Goal: Check status: Check status

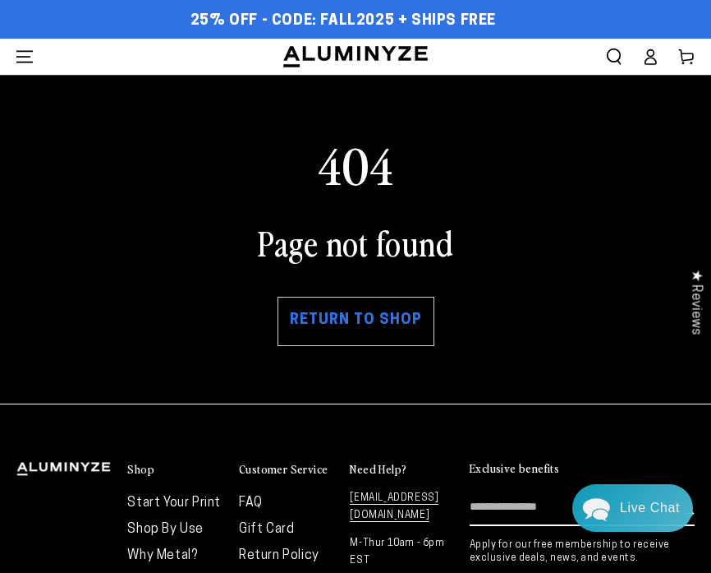
click at [654, 52] on ellipse at bounding box center [650, 52] width 7 height 7
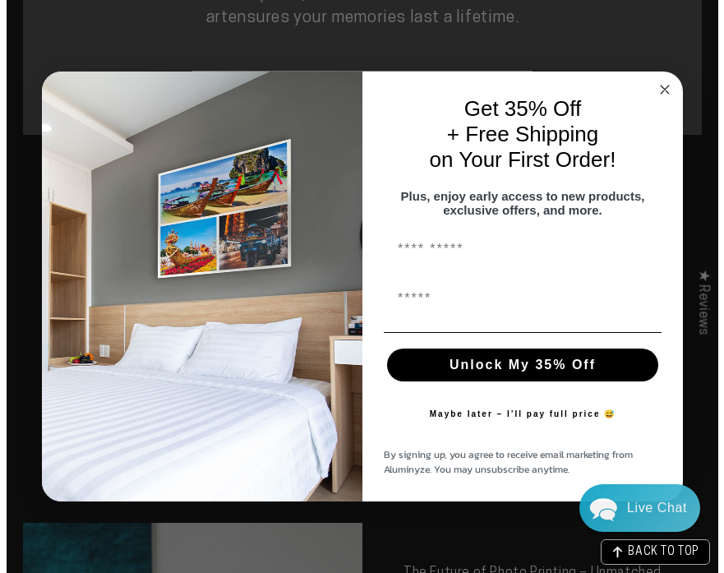
scroll to position [1167, 0]
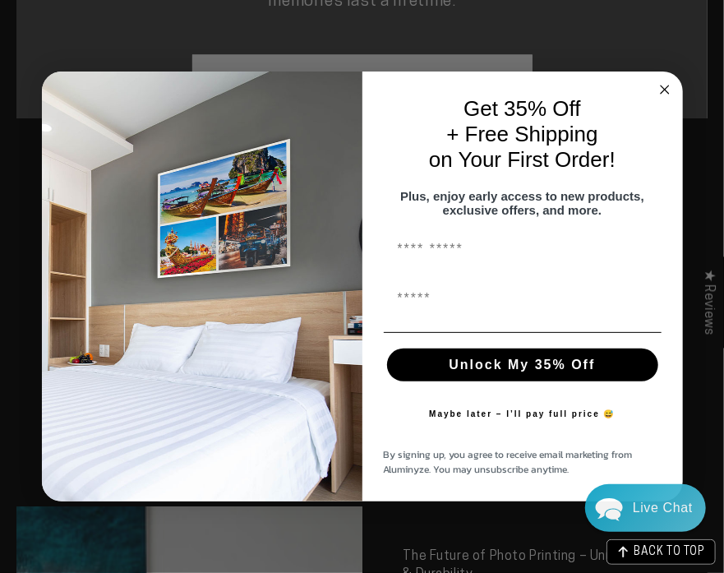
click at [663, 87] on circle "Close dialog" at bounding box center [664, 89] width 19 height 19
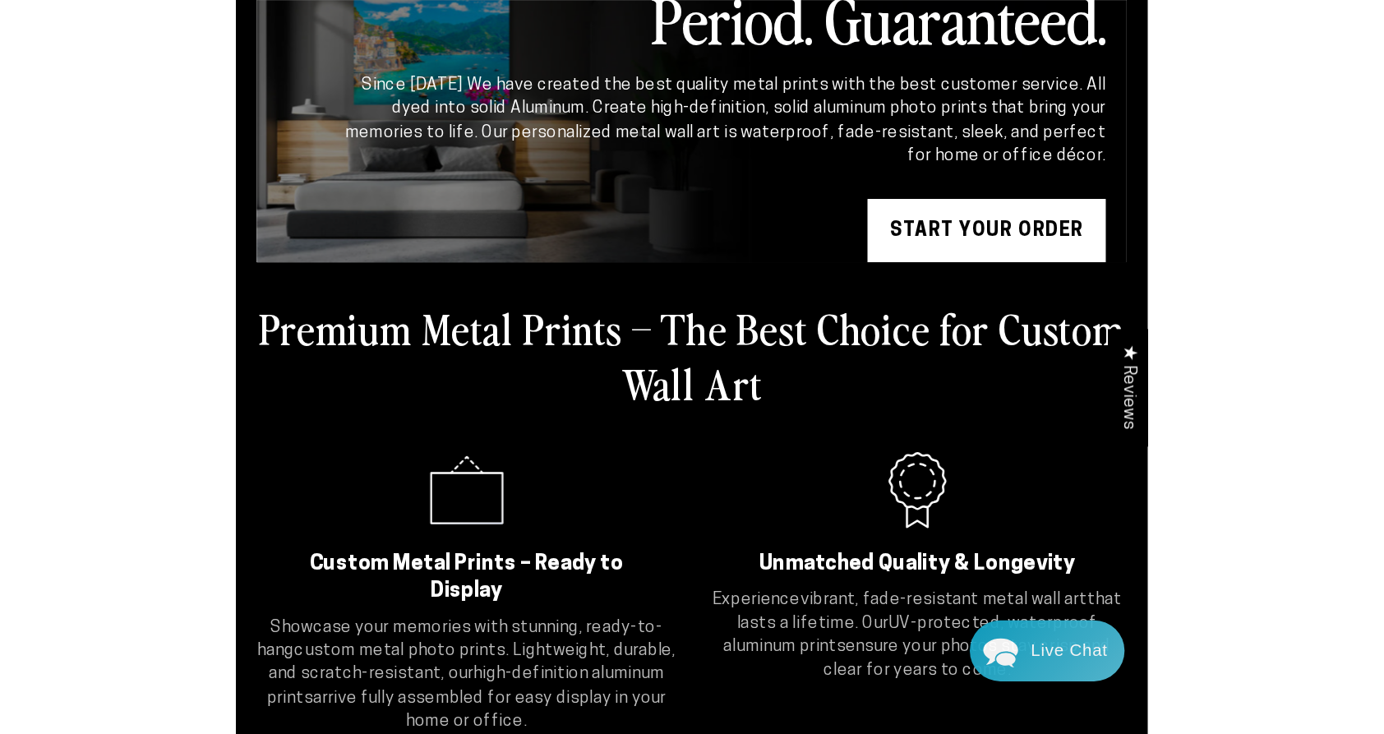
scroll to position [0, 0]
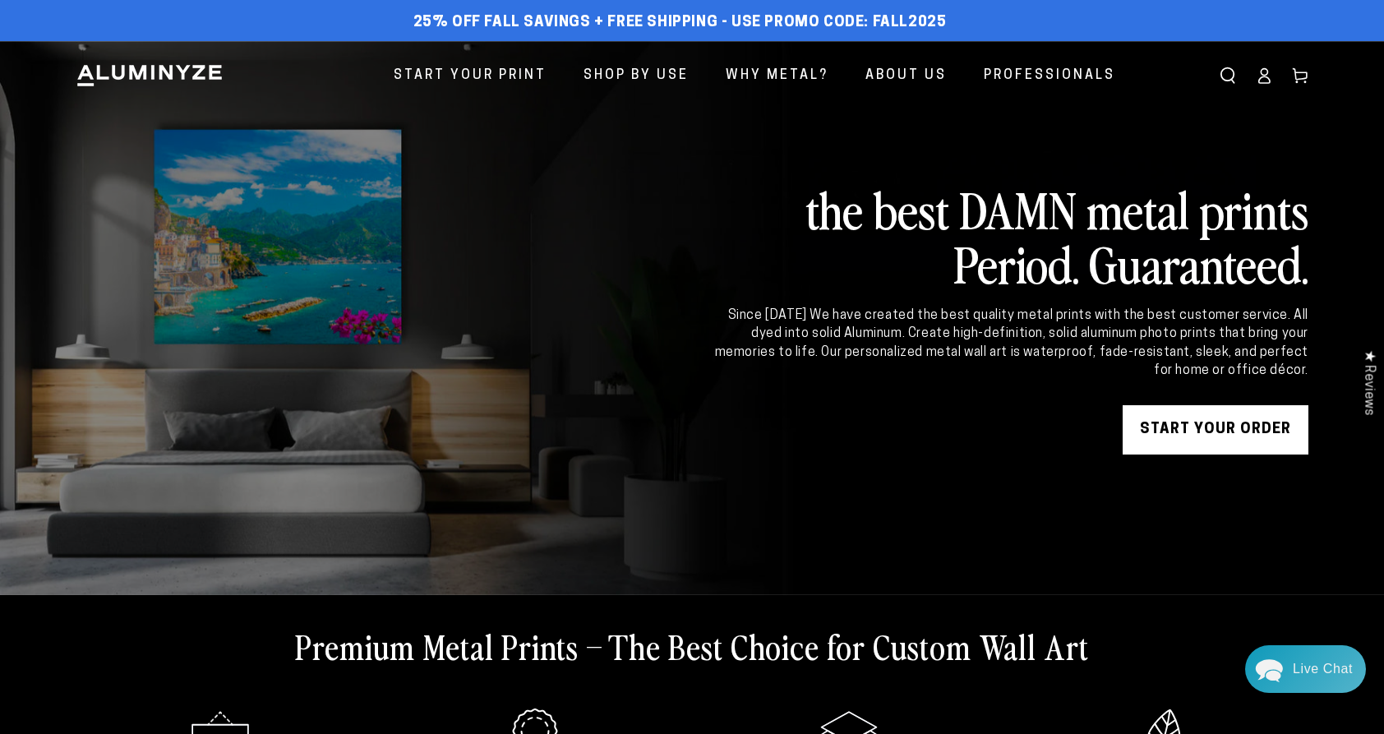
click at [723, 72] on icon at bounding box center [1263, 75] width 16 height 16
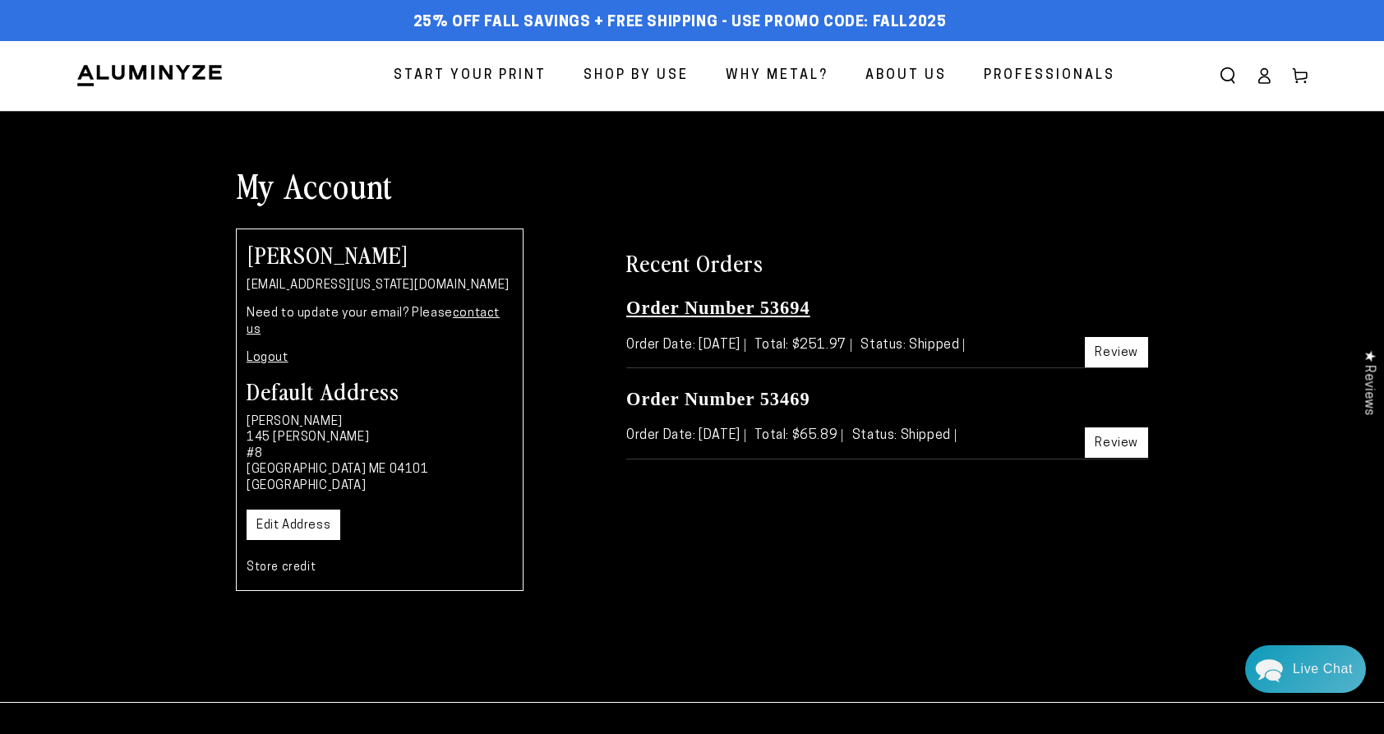
click at [747, 304] on link "Order Number 53694" at bounding box center [718, 307] width 184 height 21
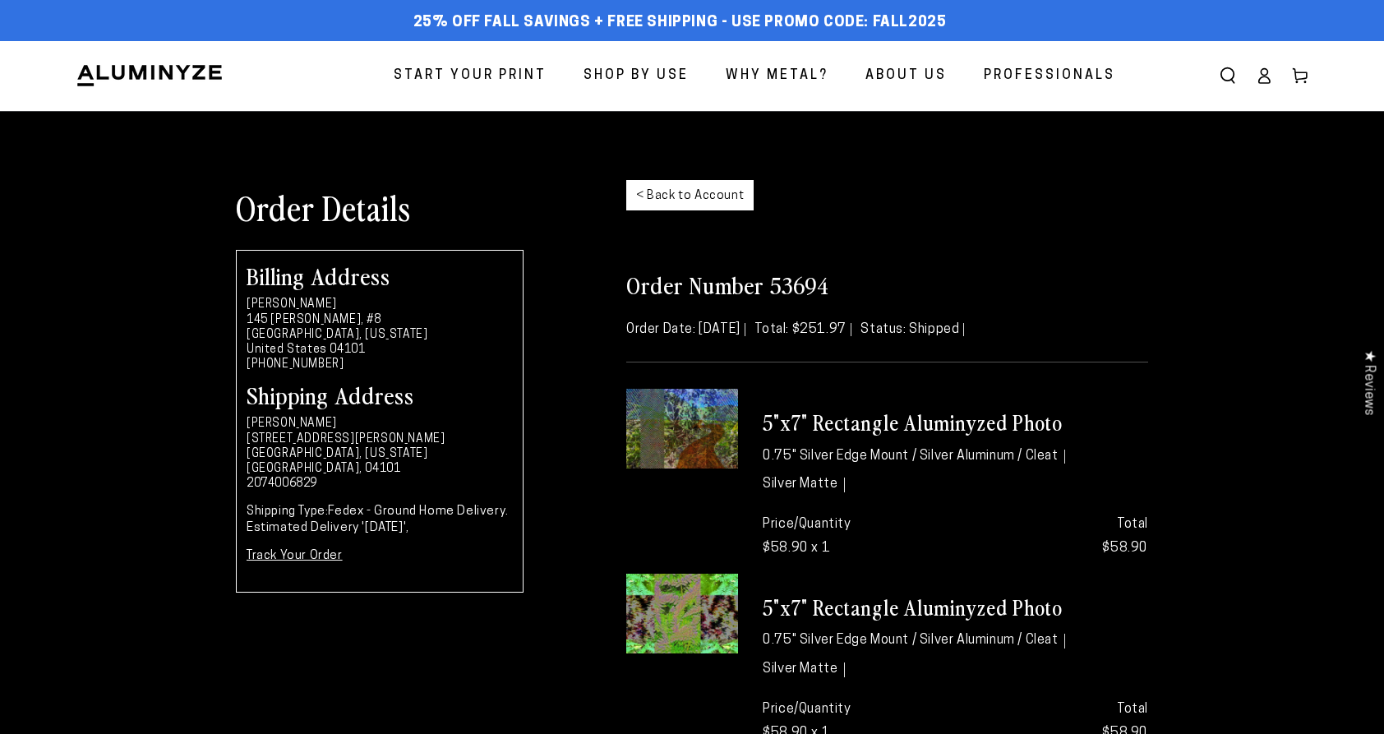
click at [693, 439] on img at bounding box center [682, 429] width 112 height 80
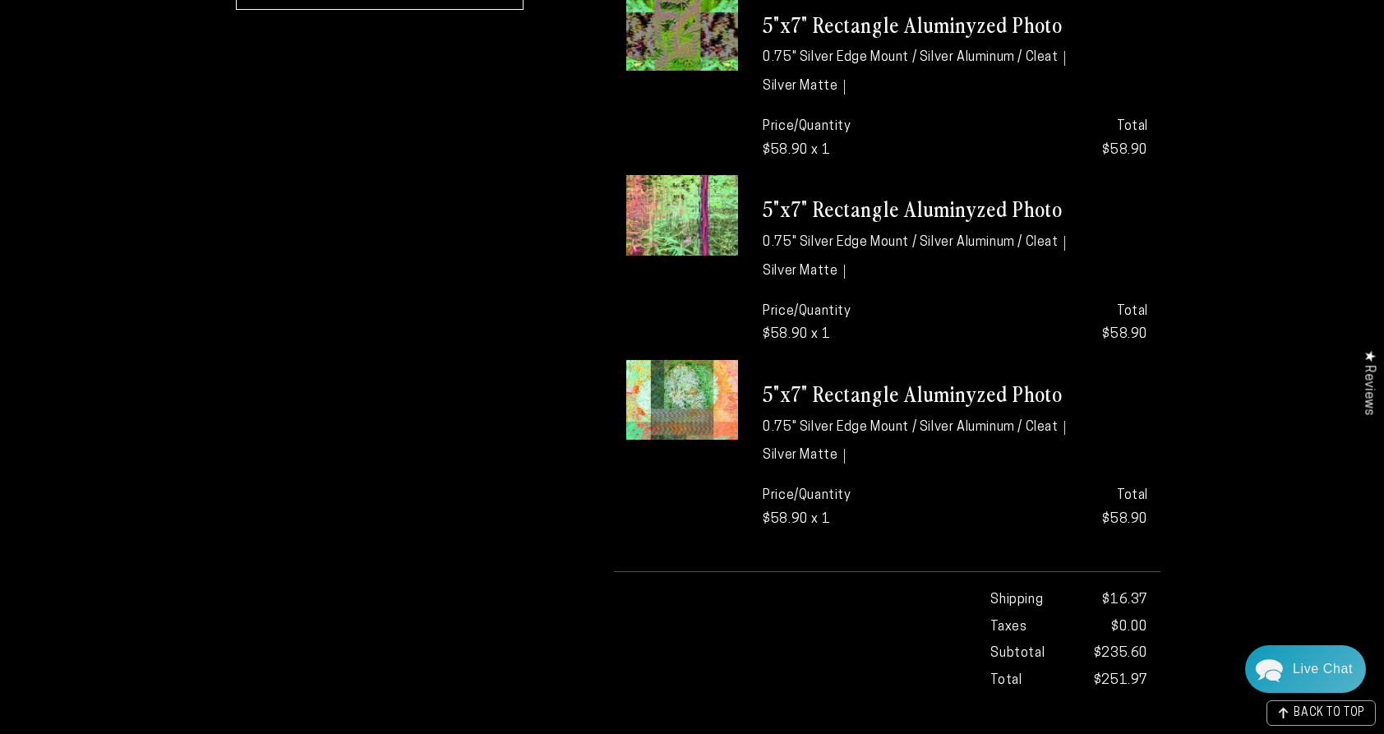
scroll to position [583, 0]
click at [840, 458] on li "Silver Matte" at bounding box center [803, 455] width 82 height 15
click at [814, 506] on p "Price/Quantity $58.90 x 1" at bounding box center [852, 507] width 180 height 48
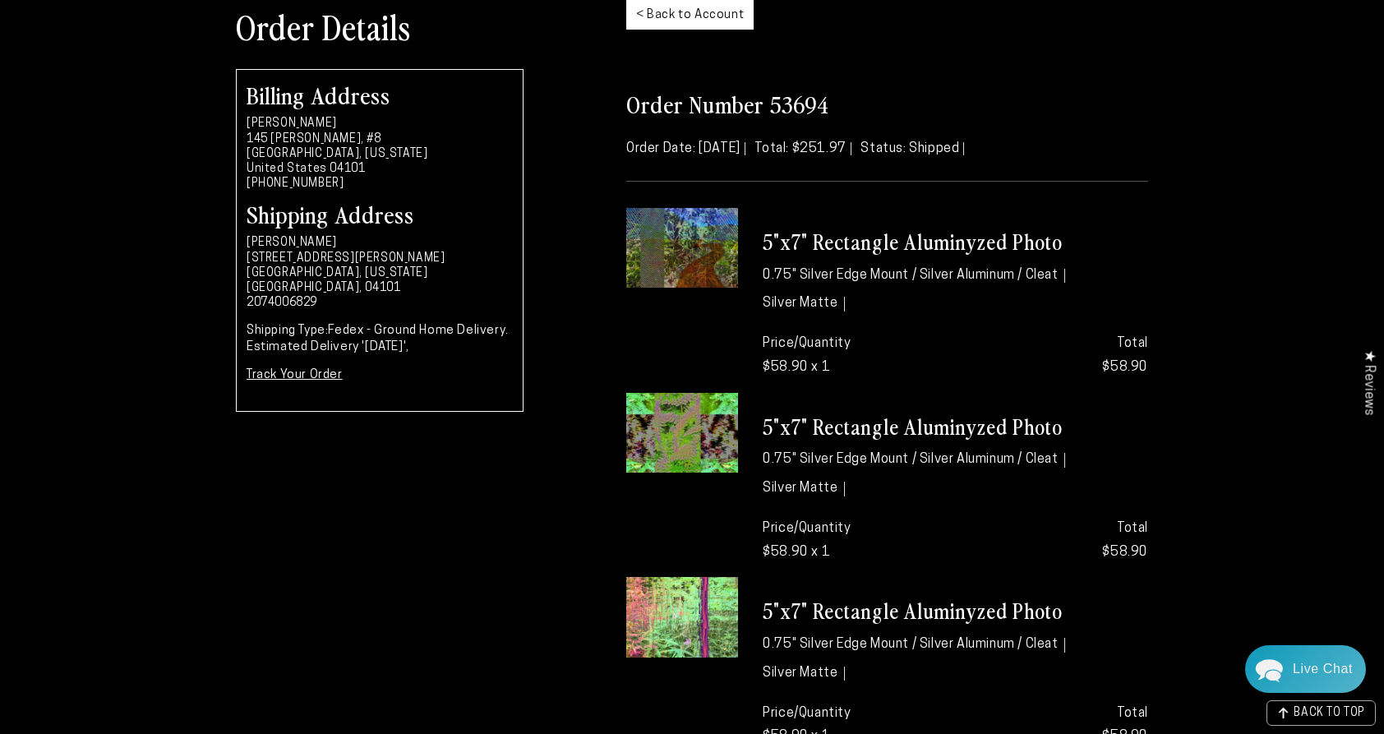
scroll to position [177, 0]
